Goal: Complete application form

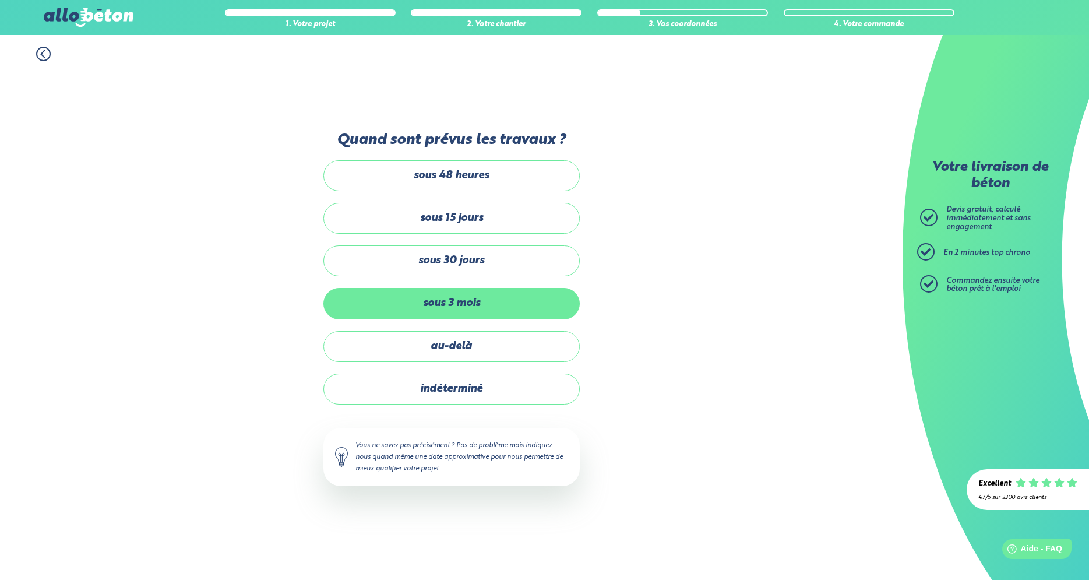
click at [424, 302] on label "sous 3 mois" at bounding box center [451, 303] width 256 height 31
click at [0, 0] on input "sous 3 mois" at bounding box center [0, 0] width 0 height 0
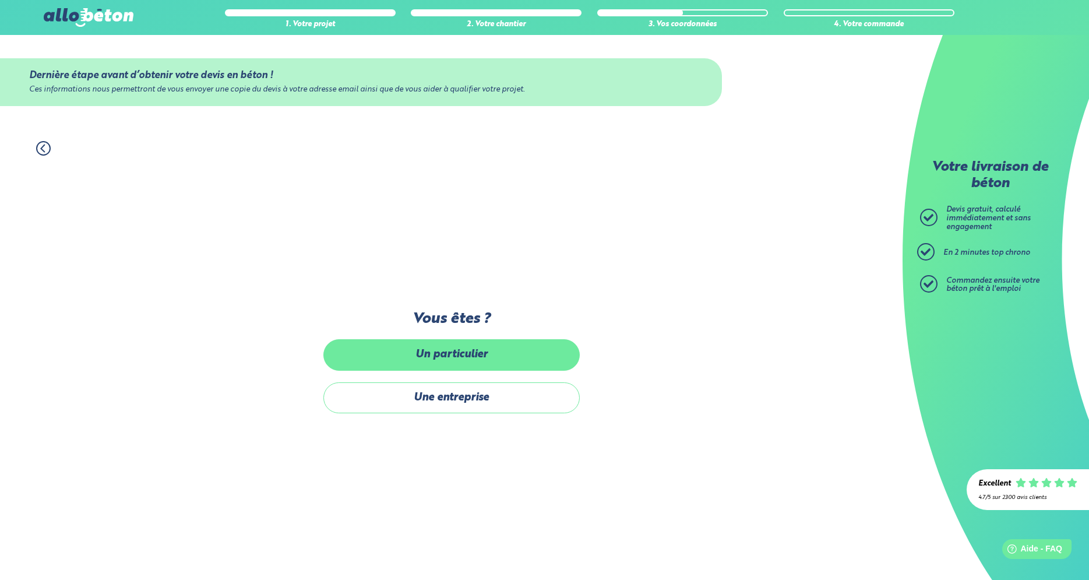
click at [418, 359] on label "Un particulier" at bounding box center [451, 354] width 256 height 31
click at [0, 0] on input "Un particulier" at bounding box center [0, 0] width 0 height 0
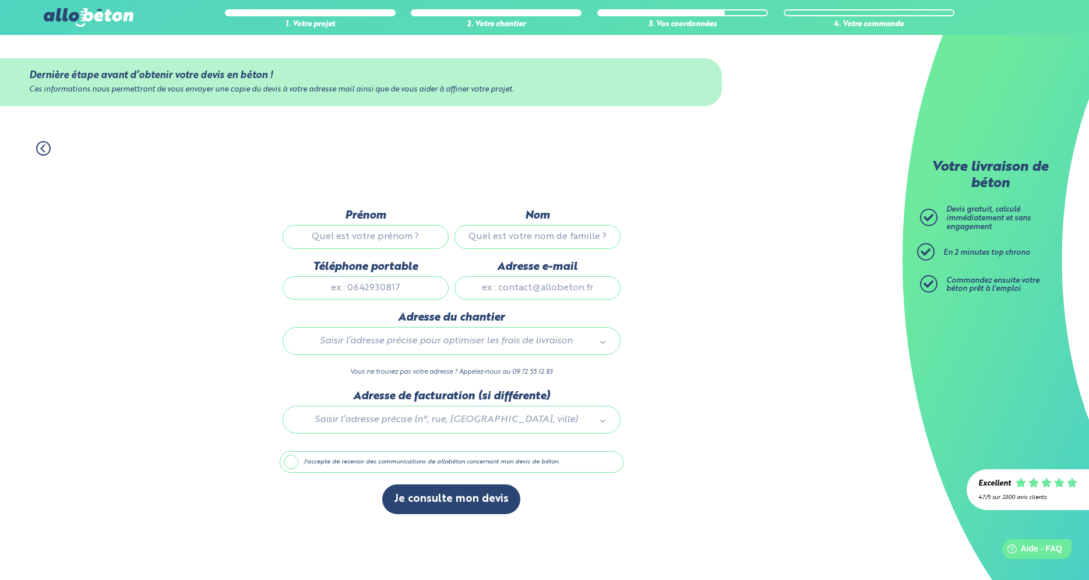
click at [362, 252] on div "Prénom" at bounding box center [366, 234] width 172 height 51
click at [364, 239] on input "Prénom" at bounding box center [365, 236] width 166 height 23
type input "[PERSON_NAME]"
click at [561, 237] on input "Nom" at bounding box center [537, 236] width 166 height 23
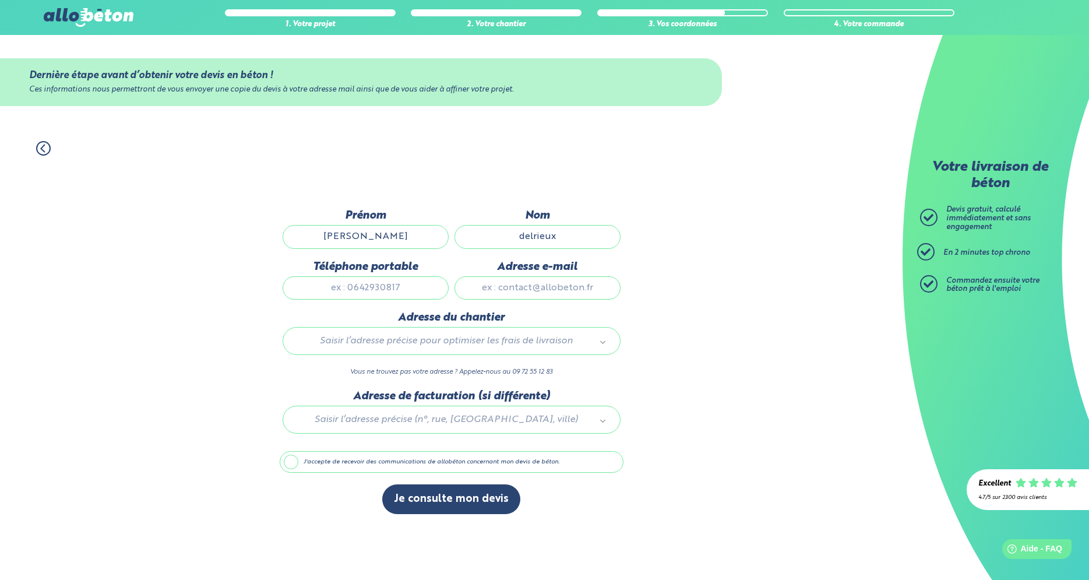
type input "delrieux"
click at [377, 295] on input "Téléphone portable" at bounding box center [365, 287] width 166 height 23
type input "0614015236"
click at [504, 295] on input "Adresse e-mail" at bounding box center [537, 287] width 166 height 23
type input "[PERSON_NAME][EMAIL_ADDRESS][DOMAIN_NAME]"
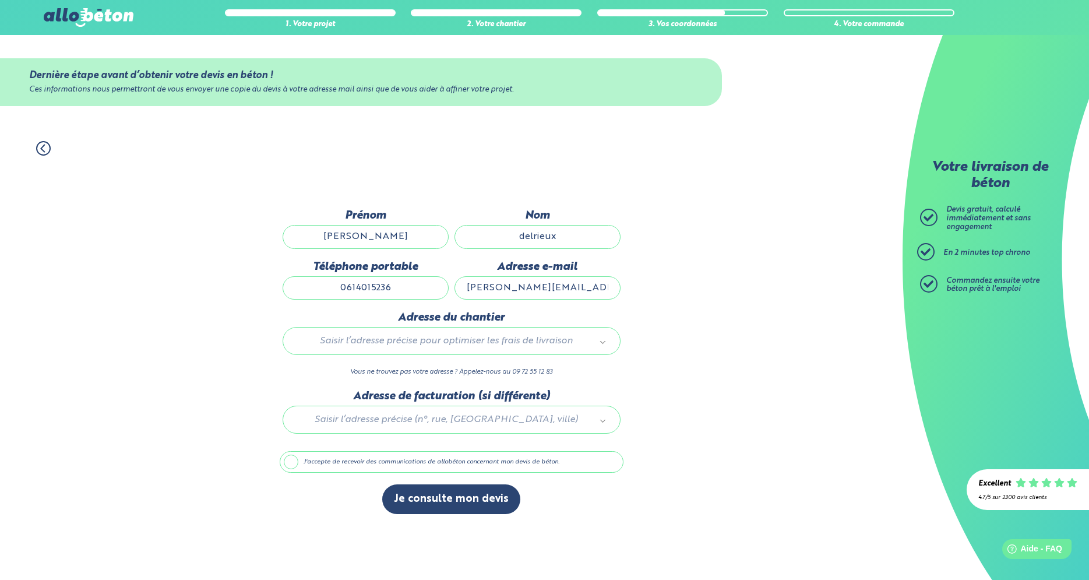
click at [433, 328] on div "Adresse du chantier Saisir l’adresse précise pour optimiser les frais de livrai…" at bounding box center [452, 350] width 344 height 78
click at [428, 337] on body "09 72 55 12 83 Conseils et Appel Gratuits nos produits le béton prêt à l'emploi…" at bounding box center [544, 290] width 1089 height 580
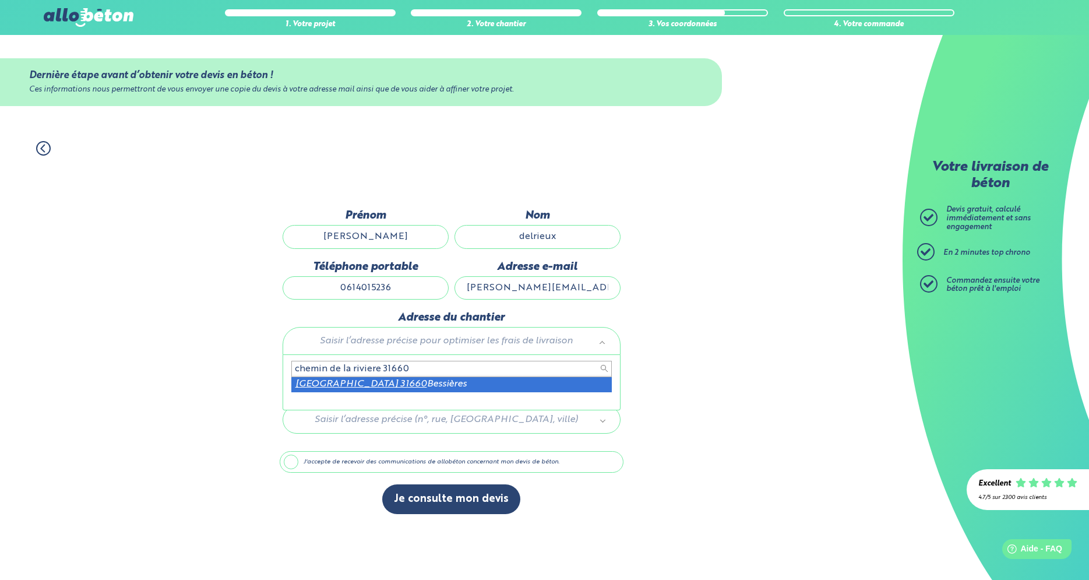
type input "chemin de la riviere 31660"
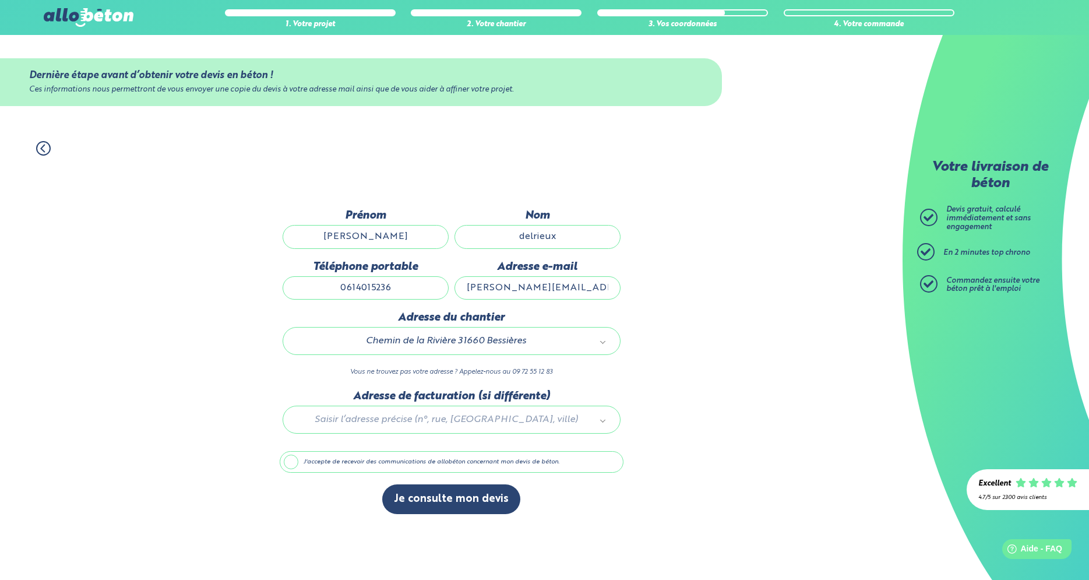
click at [320, 464] on label "J'accepte de recevoir des communications de allobéton concernant mon devis de b…" at bounding box center [452, 462] width 344 height 22
click at [0, 0] on input "J'accepte de recevoir des communications de allobéton concernant mon devis de b…" at bounding box center [0, 0] width 0 height 0
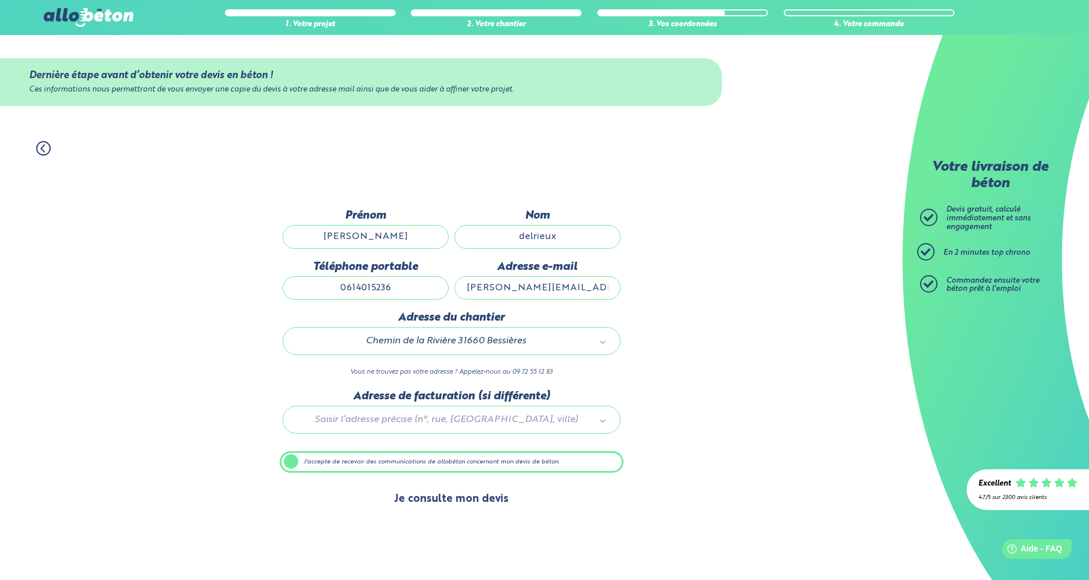
click at [416, 500] on button "Je consulte mon devis" at bounding box center [451, 499] width 138 height 30
